Goal: Task Accomplishment & Management: Manage account settings

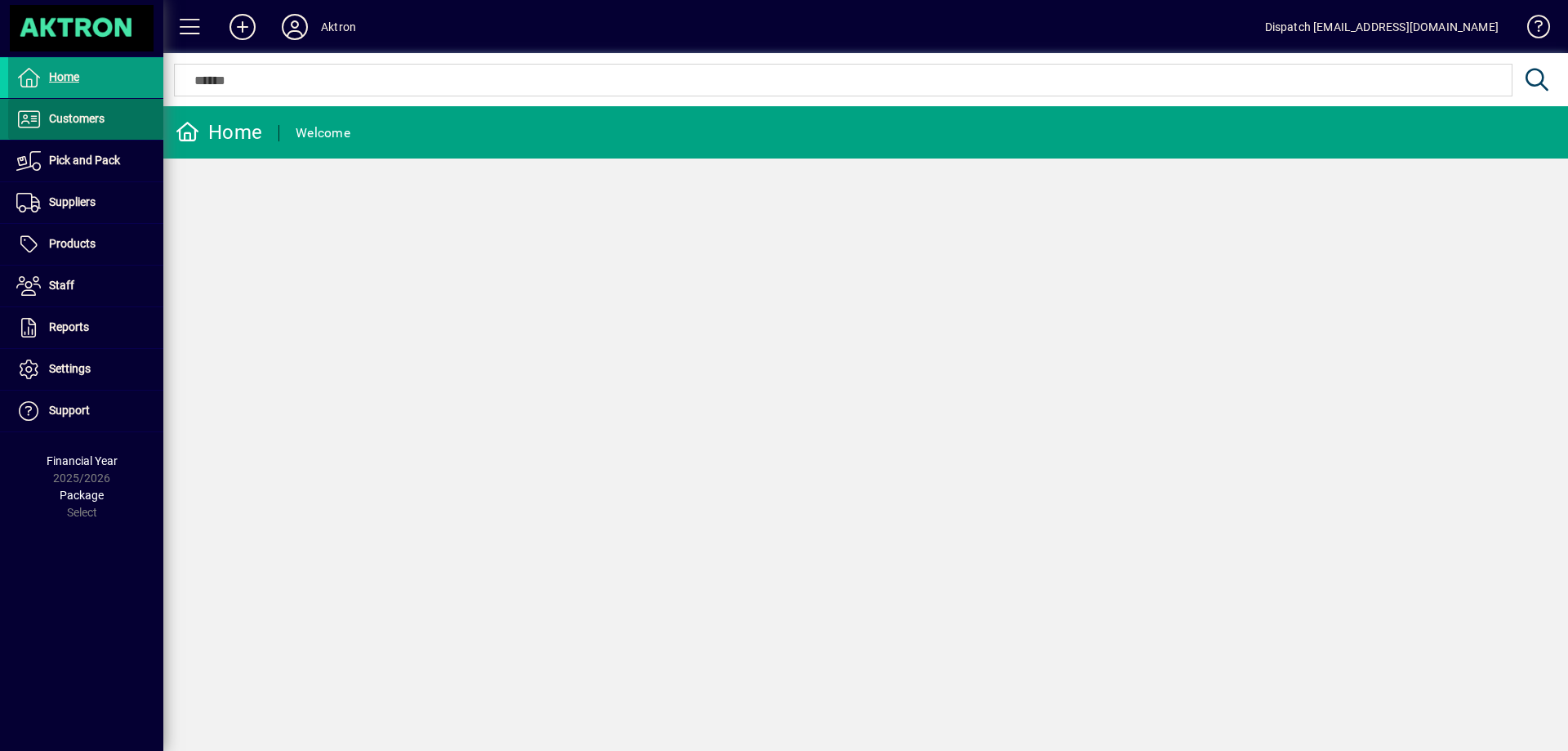
click at [81, 121] on span "Customers" at bounding box center [76, 118] width 56 height 13
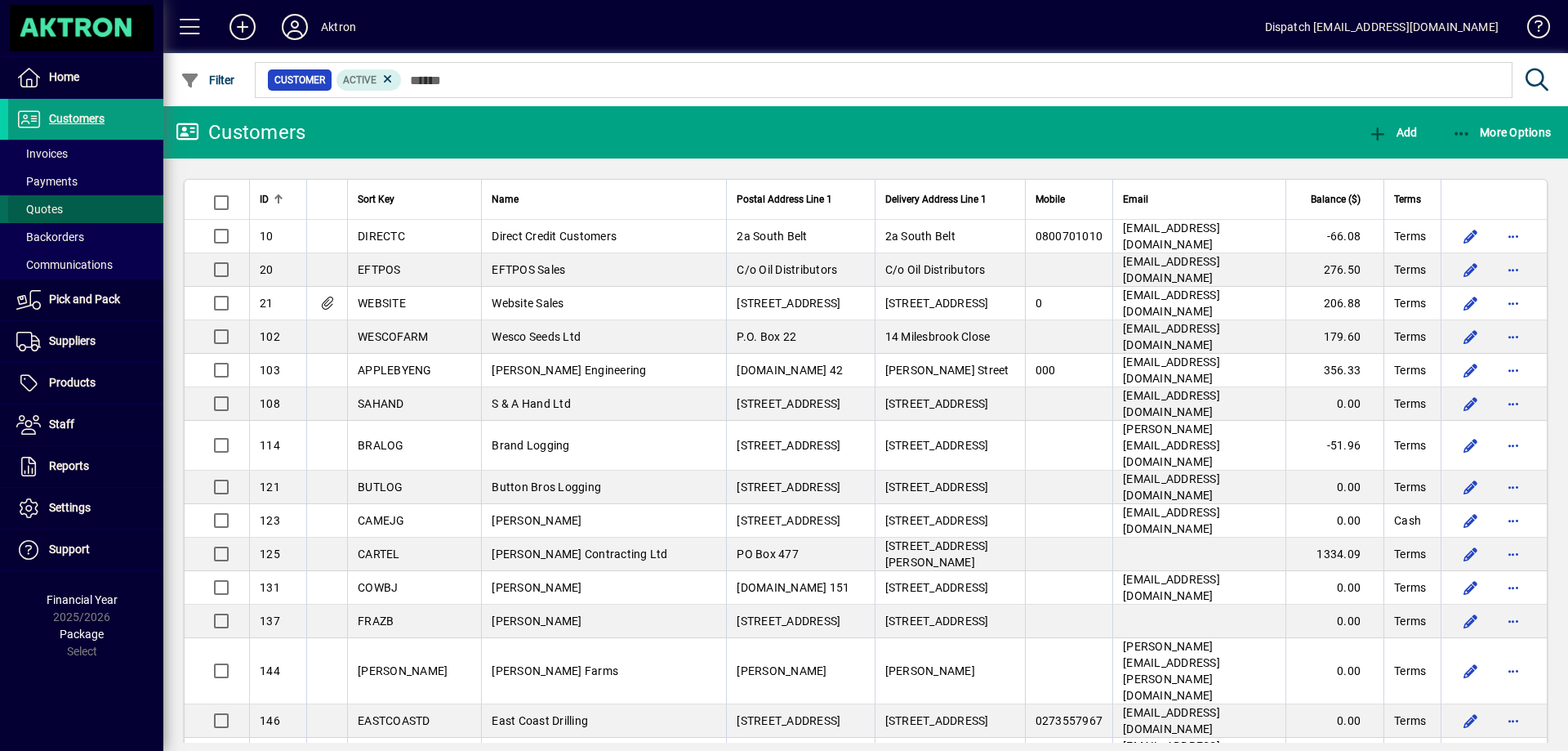
click at [54, 210] on span "Quotes" at bounding box center [39, 208] width 47 height 13
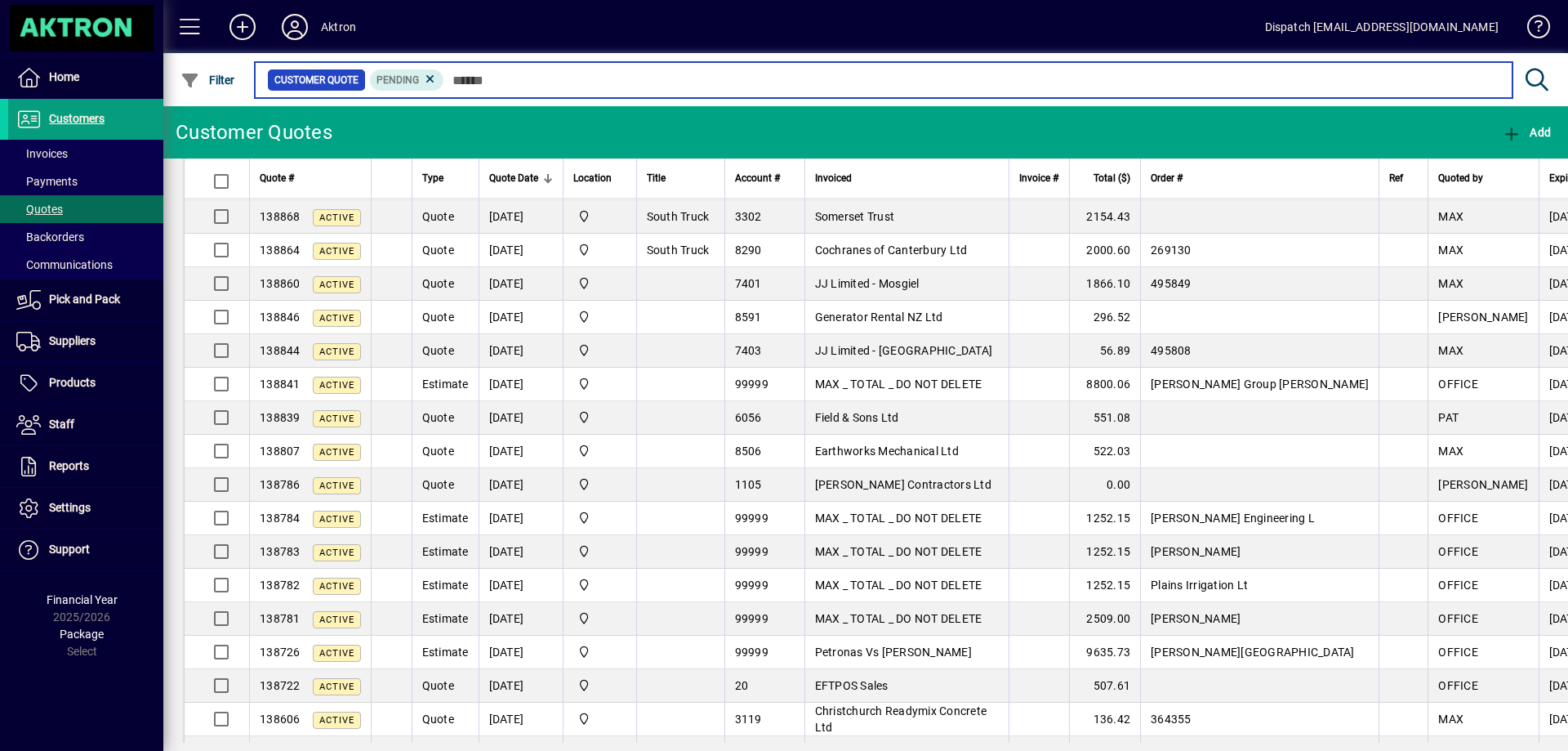
scroll to position [490, 0]
